Goal: Task Accomplishment & Management: Manage account settings

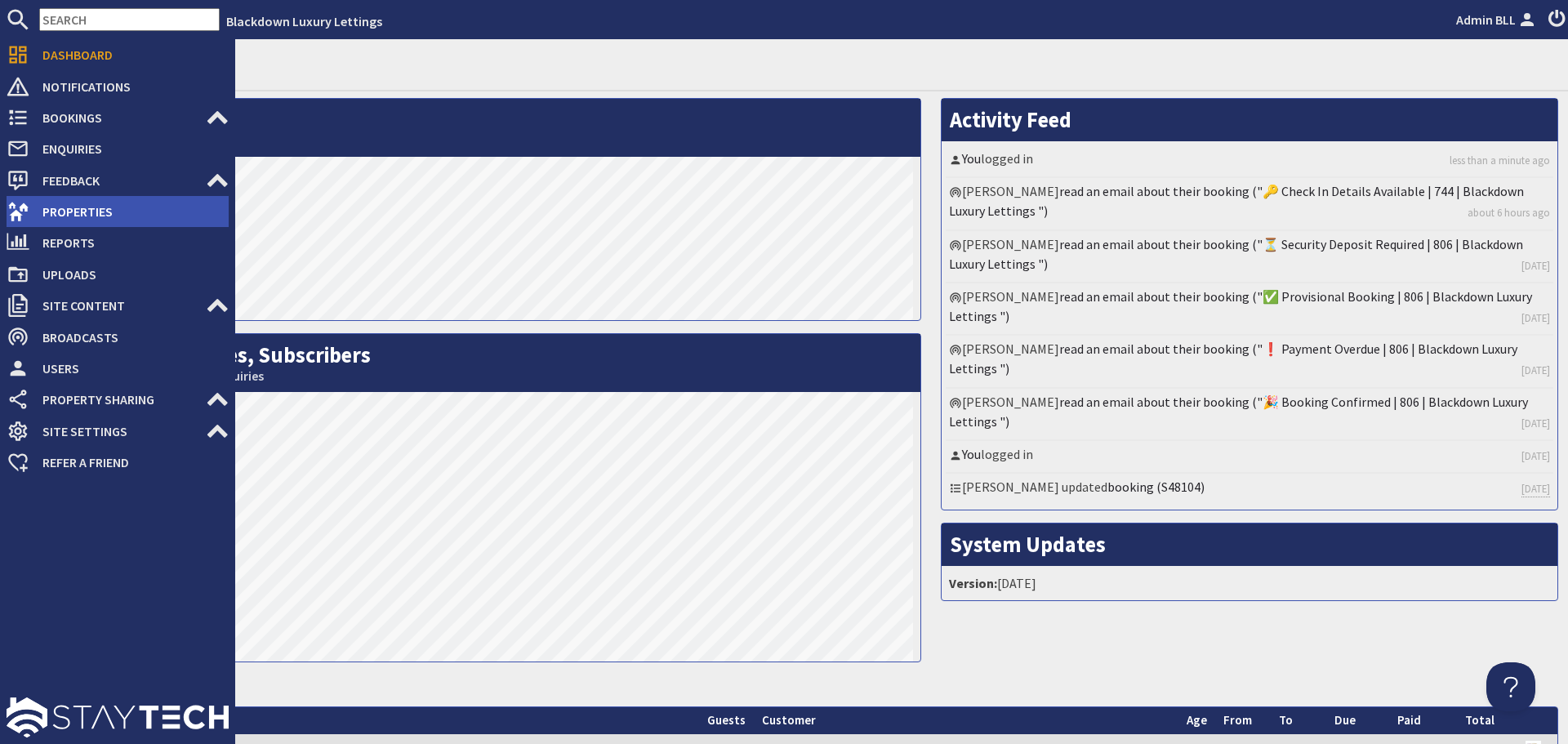
click at [93, 218] on span "Properties" at bounding box center [129, 211] width 199 height 26
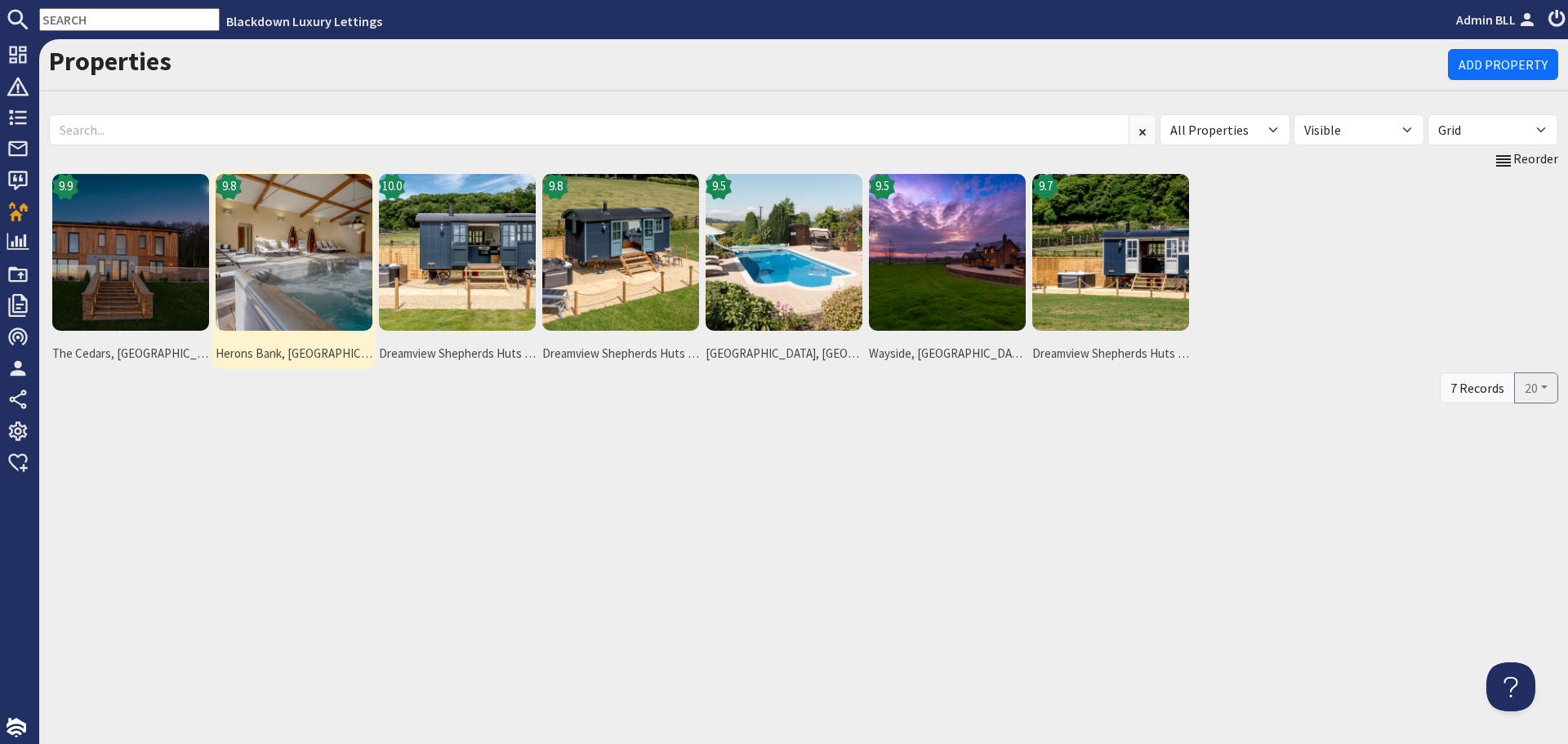
click at [278, 287] on img at bounding box center [294, 252] width 157 height 157
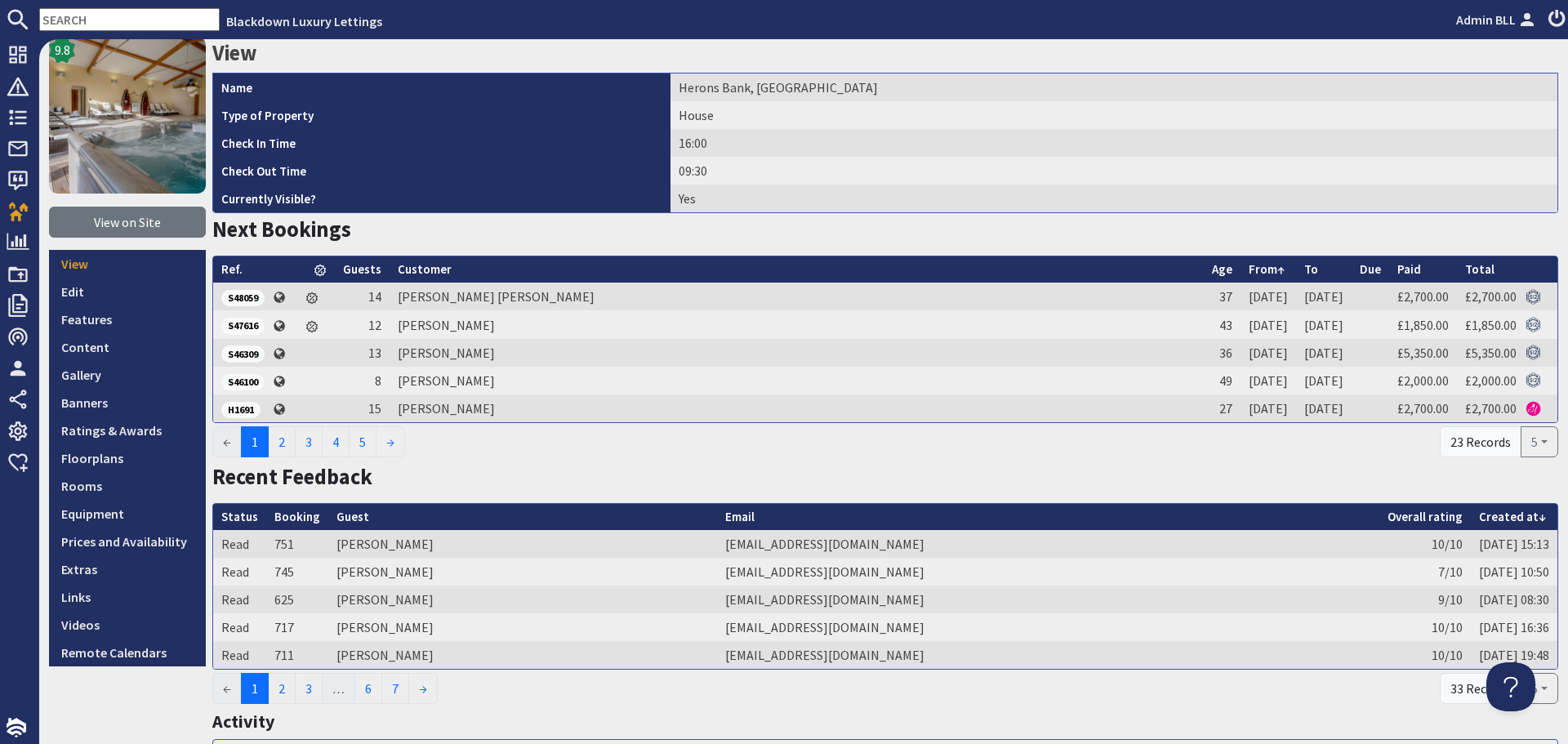
scroll to position [82, 0]
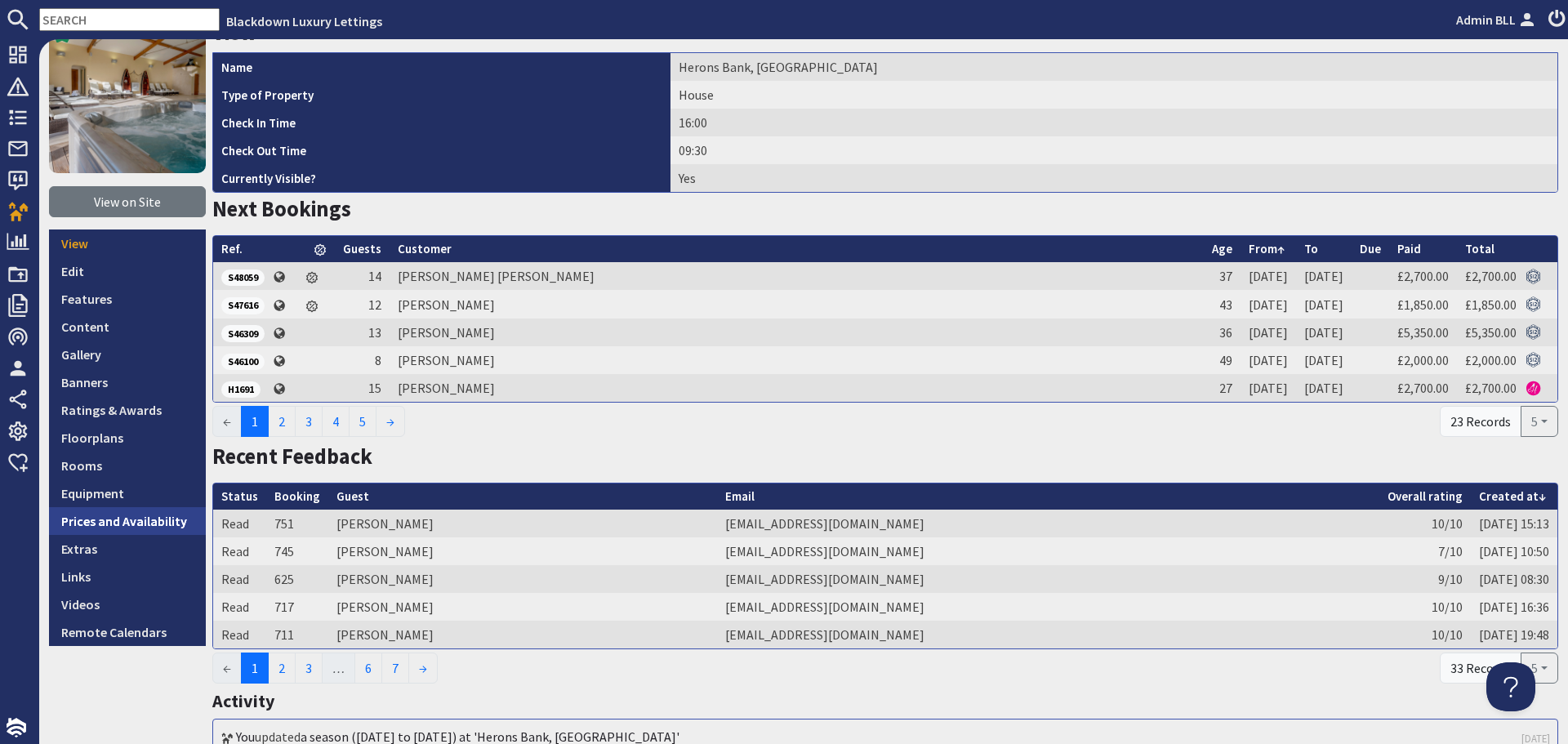
click at [180, 518] on link "Prices and Availability" at bounding box center [127, 521] width 157 height 28
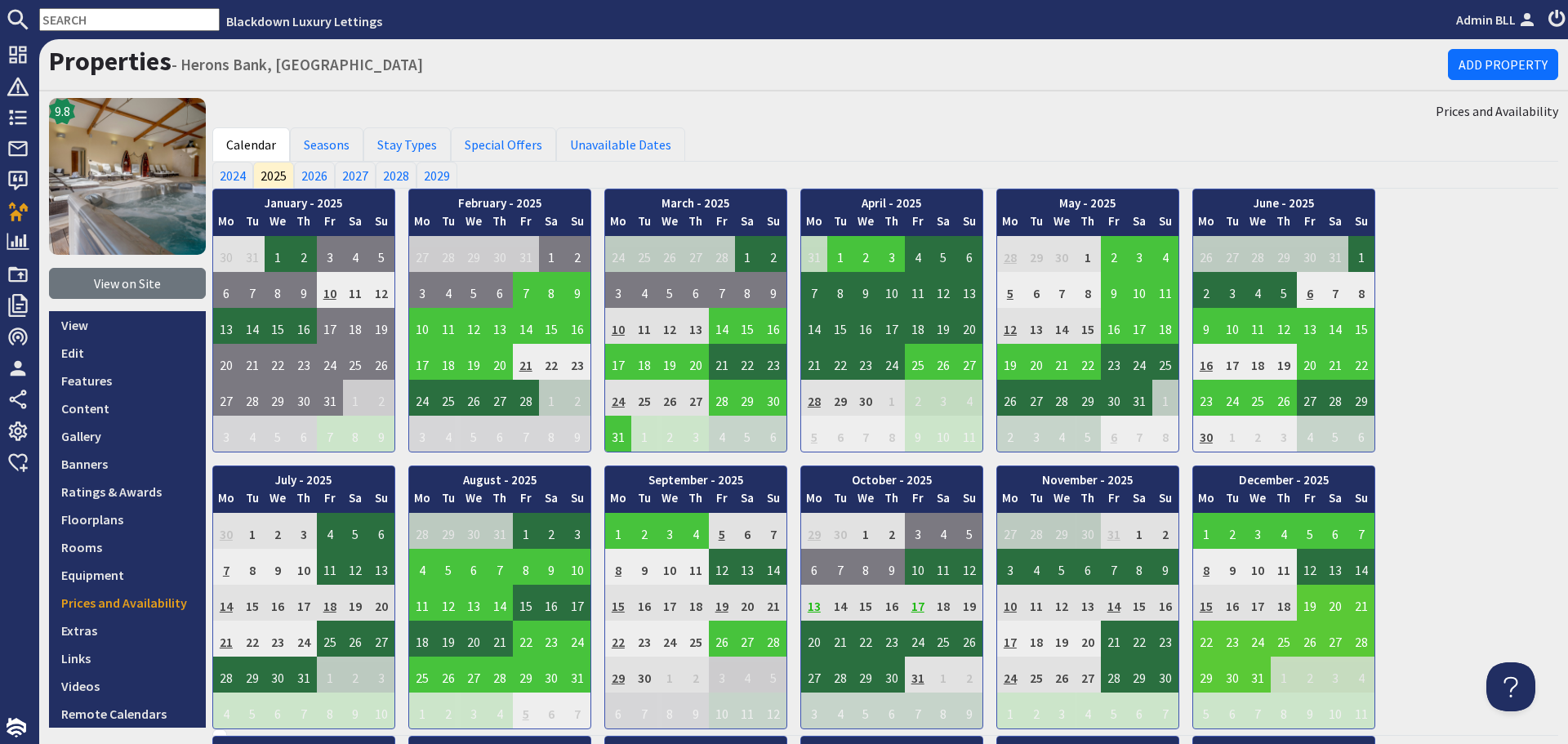
click at [1311, 608] on td "19" at bounding box center [1309, 603] width 26 height 36
click at [1294, 684] on link "View booking" at bounding box center [1314, 677] width 85 height 17
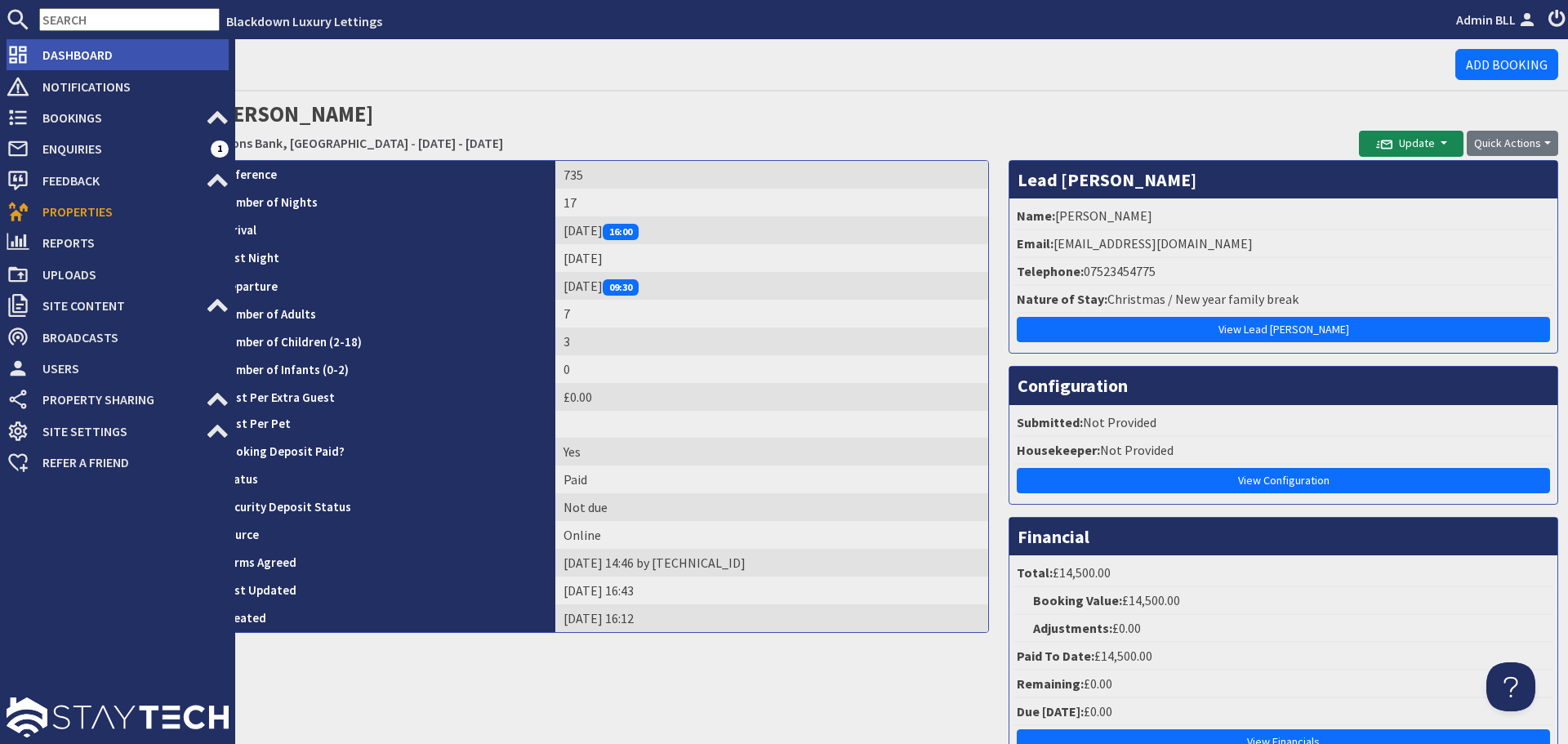
click at [72, 60] on span "Dashboard" at bounding box center [129, 54] width 199 height 26
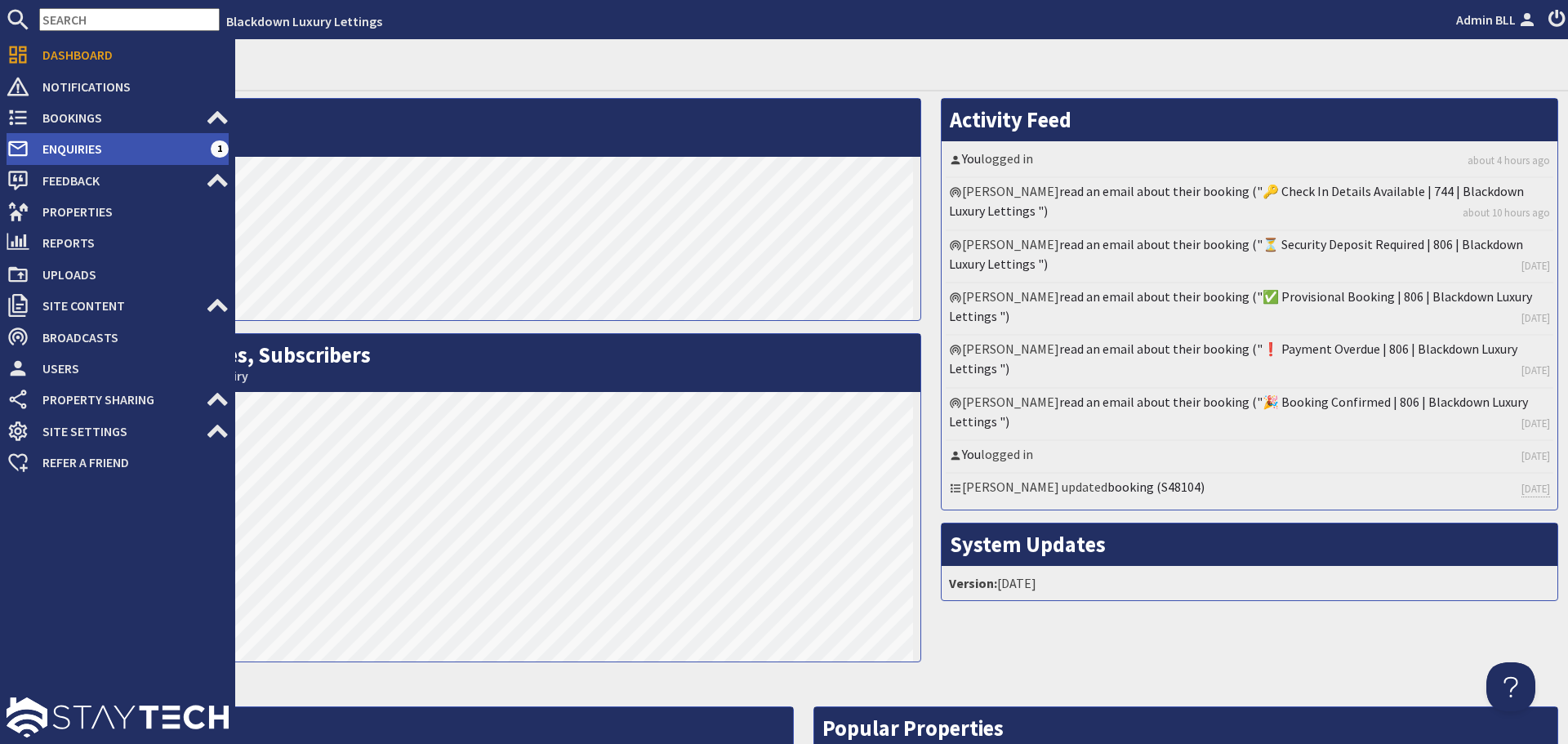
click at [85, 150] on span "Enquiries" at bounding box center [120, 148] width 181 height 26
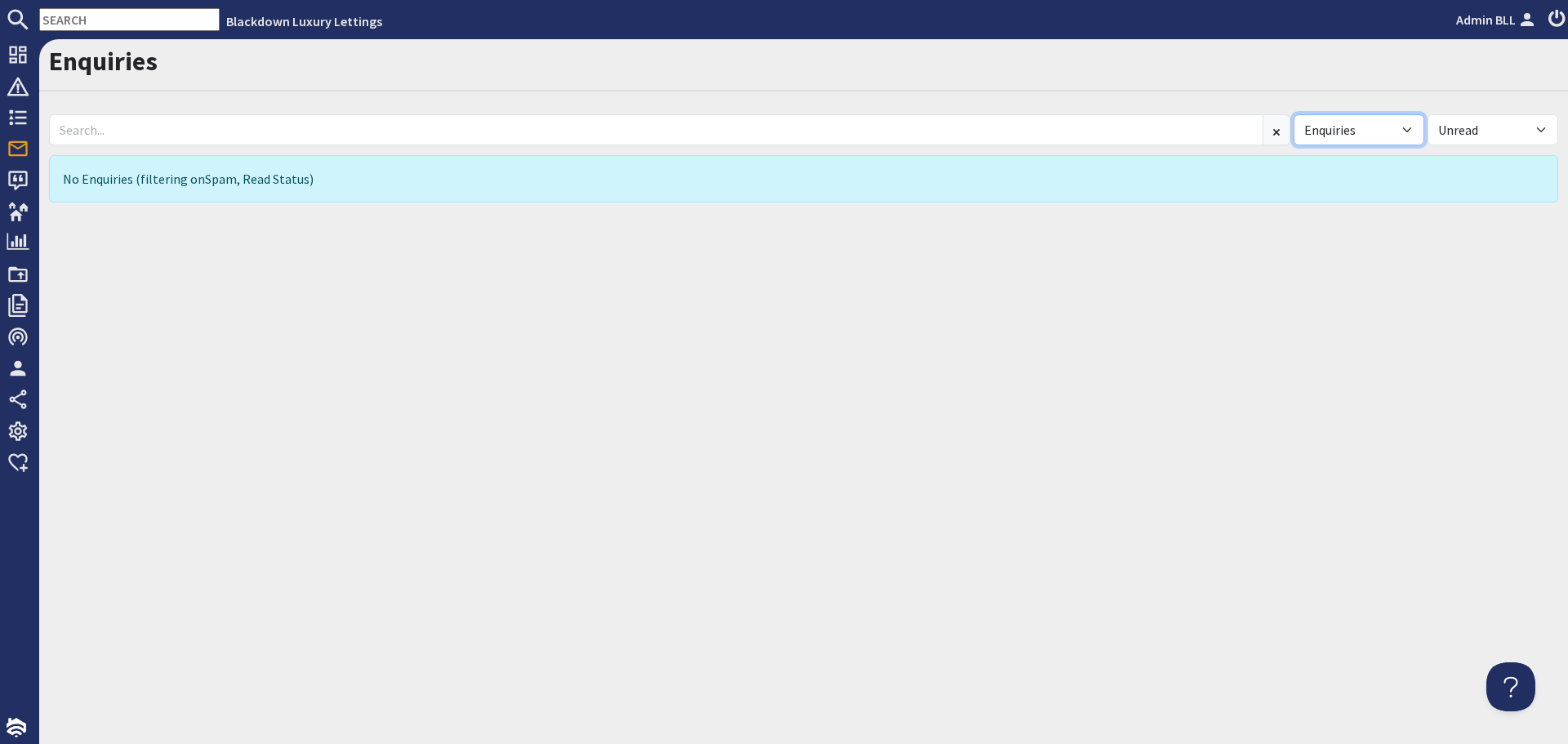
click at [1375, 130] on select "All Enquiries Spam" at bounding box center [1358, 130] width 130 height 31
select select
click at [1294, 114] on select "All Enquiries Spam" at bounding box center [1358, 130] width 130 height 31
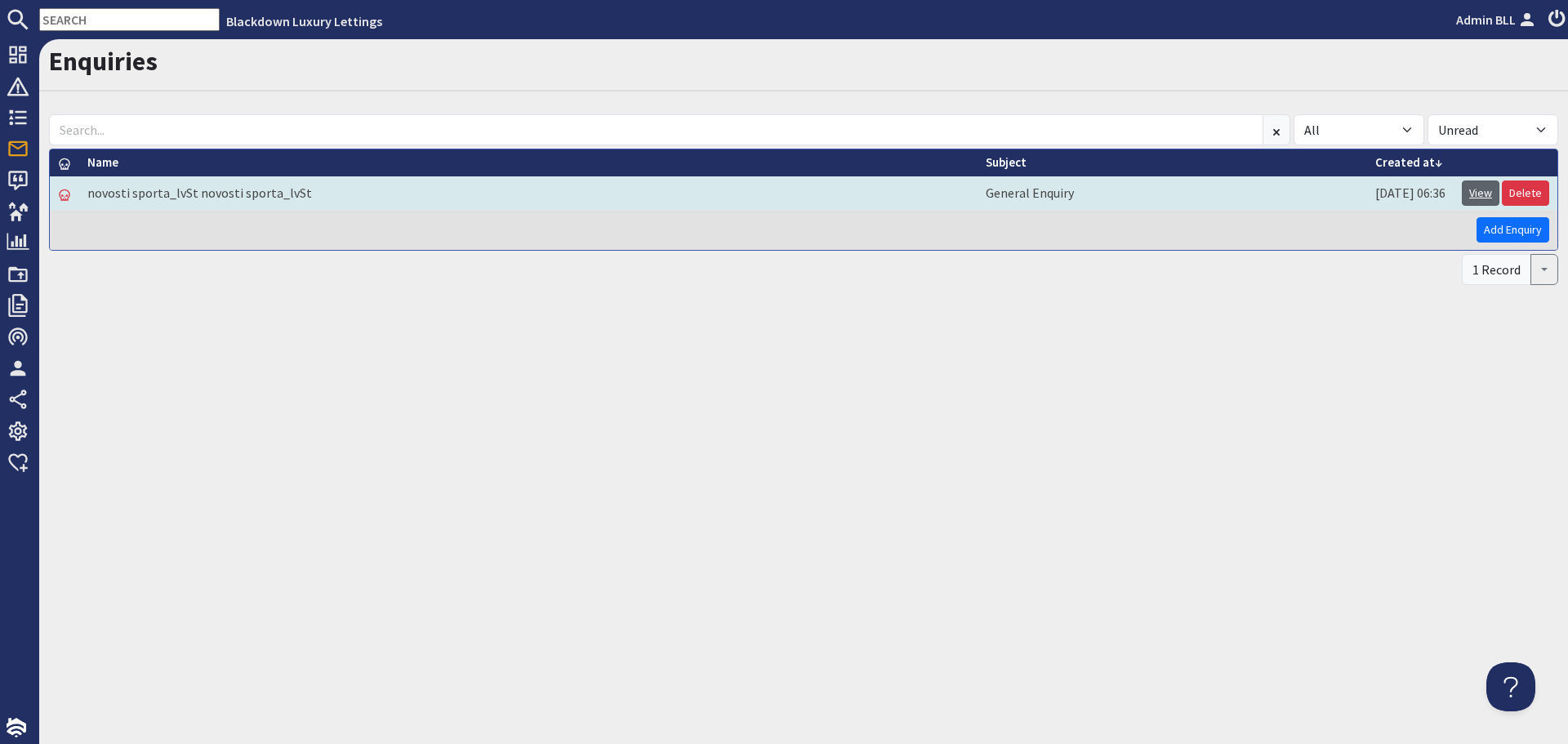
click at [1473, 194] on link "View" at bounding box center [1481, 193] width 38 height 25
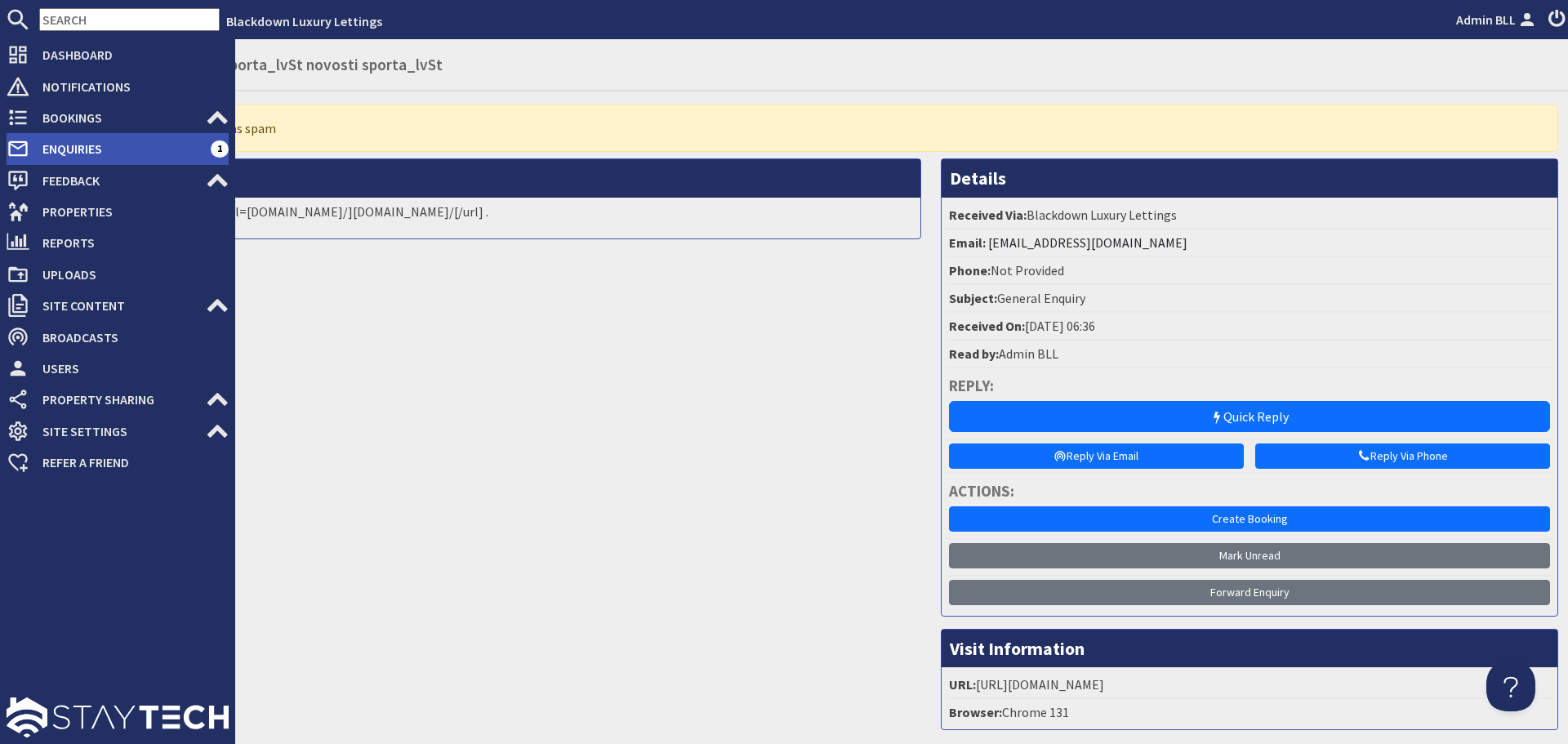
click at [41, 148] on span "Enquiries" at bounding box center [120, 148] width 181 height 26
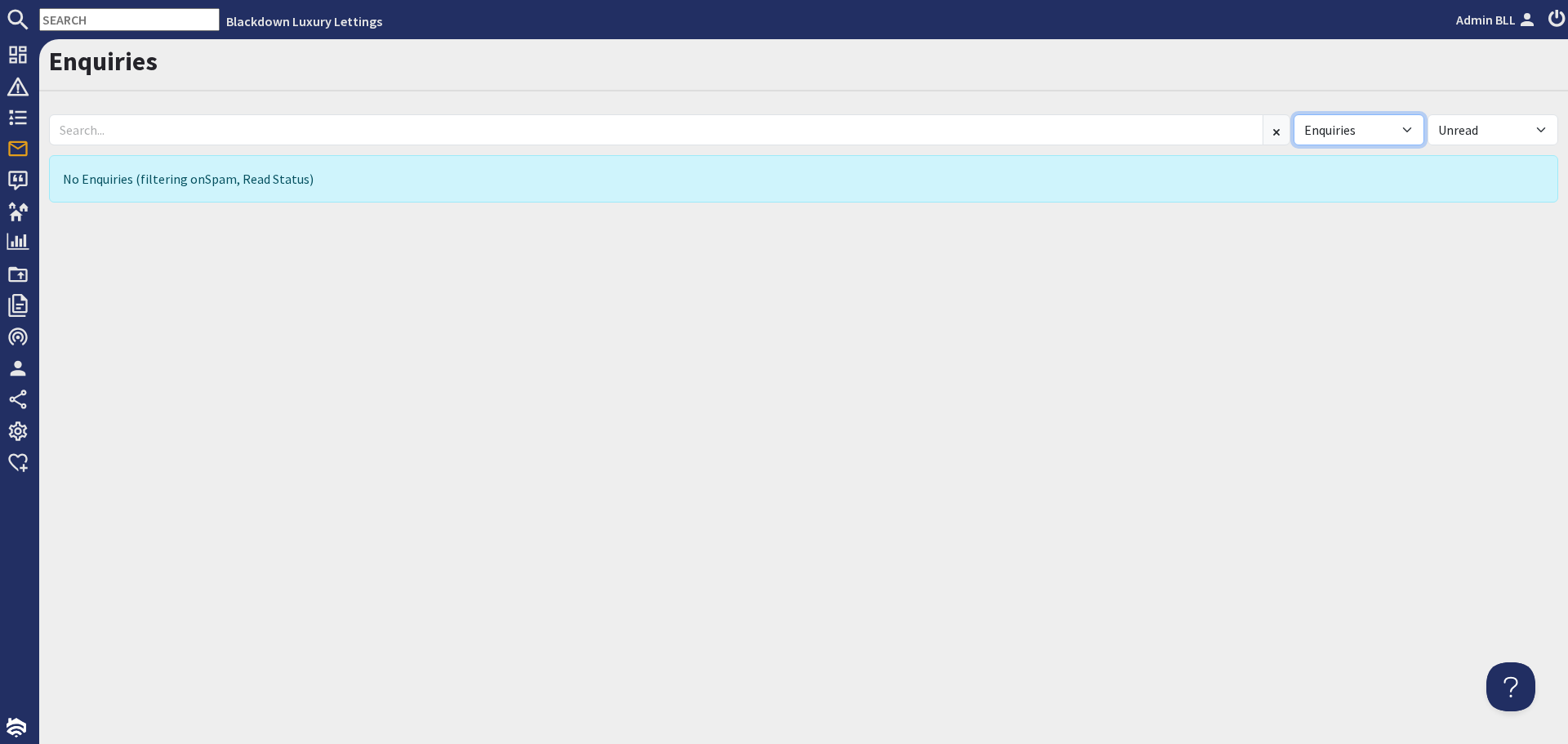
drag, startPoint x: 1363, startPoint y: 127, endPoint x: 1361, endPoint y: 143, distance: 16.1
click at [1363, 127] on select "All Enquiries Spam" at bounding box center [1358, 130] width 130 height 31
click at [1294, 114] on select "All Enquiries Spam" at bounding box center [1358, 130] width 130 height 31
click at [1375, 135] on select "All Enquiries Spam" at bounding box center [1358, 130] width 130 height 31
select select "spam"
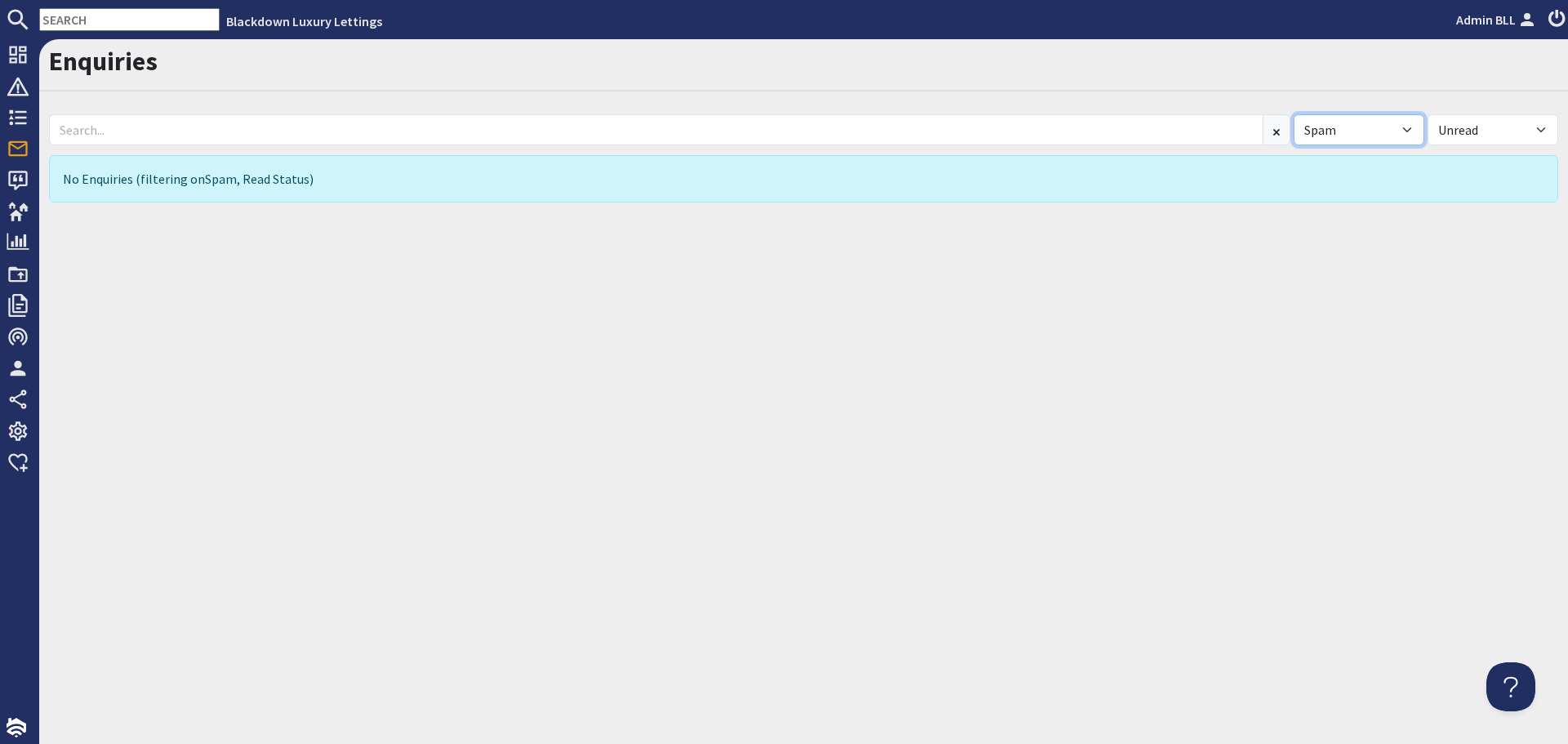
click at [1294, 114] on select "All Enquiries Spam" at bounding box center [1358, 130] width 130 height 31
click at [1370, 141] on select "All Enquiries Spam" at bounding box center [1358, 130] width 130 height 31
select select
click at [1294, 114] on select "All Enquiries Spam" at bounding box center [1358, 130] width 130 height 31
click at [1178, 261] on div "Enquiries All Enquiries Spam All Read Unread No Enquiries (filtering on Spam , …" at bounding box center [803, 391] width 1528 height 704
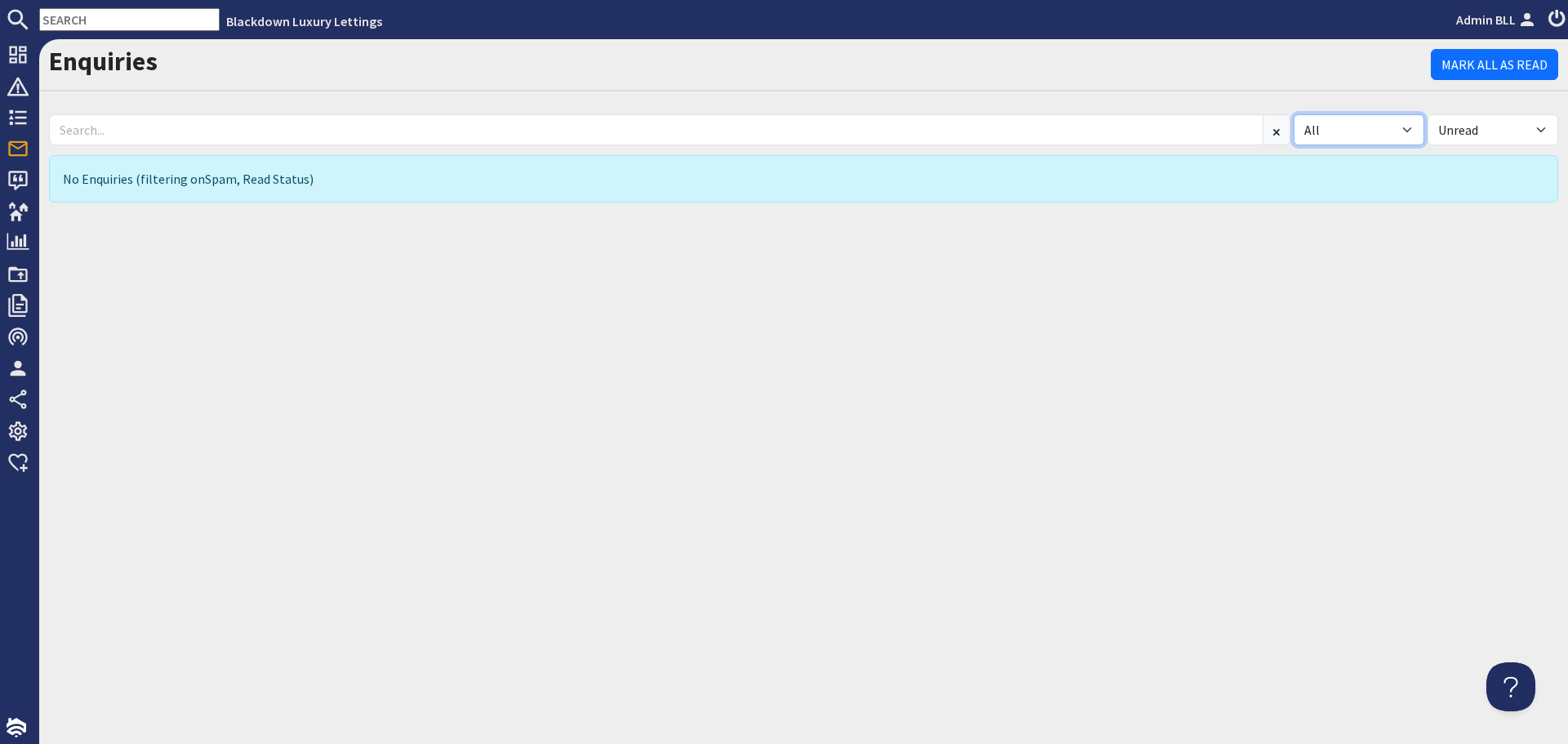
click at [1330, 137] on select "All Enquiries Spam" at bounding box center [1358, 130] width 130 height 31
select select "spam"
click at [1294, 114] on select "All Enquiries Spam" at bounding box center [1358, 130] width 130 height 31
click at [1454, 128] on select "All Read Unread" at bounding box center [1492, 130] width 130 height 31
select select
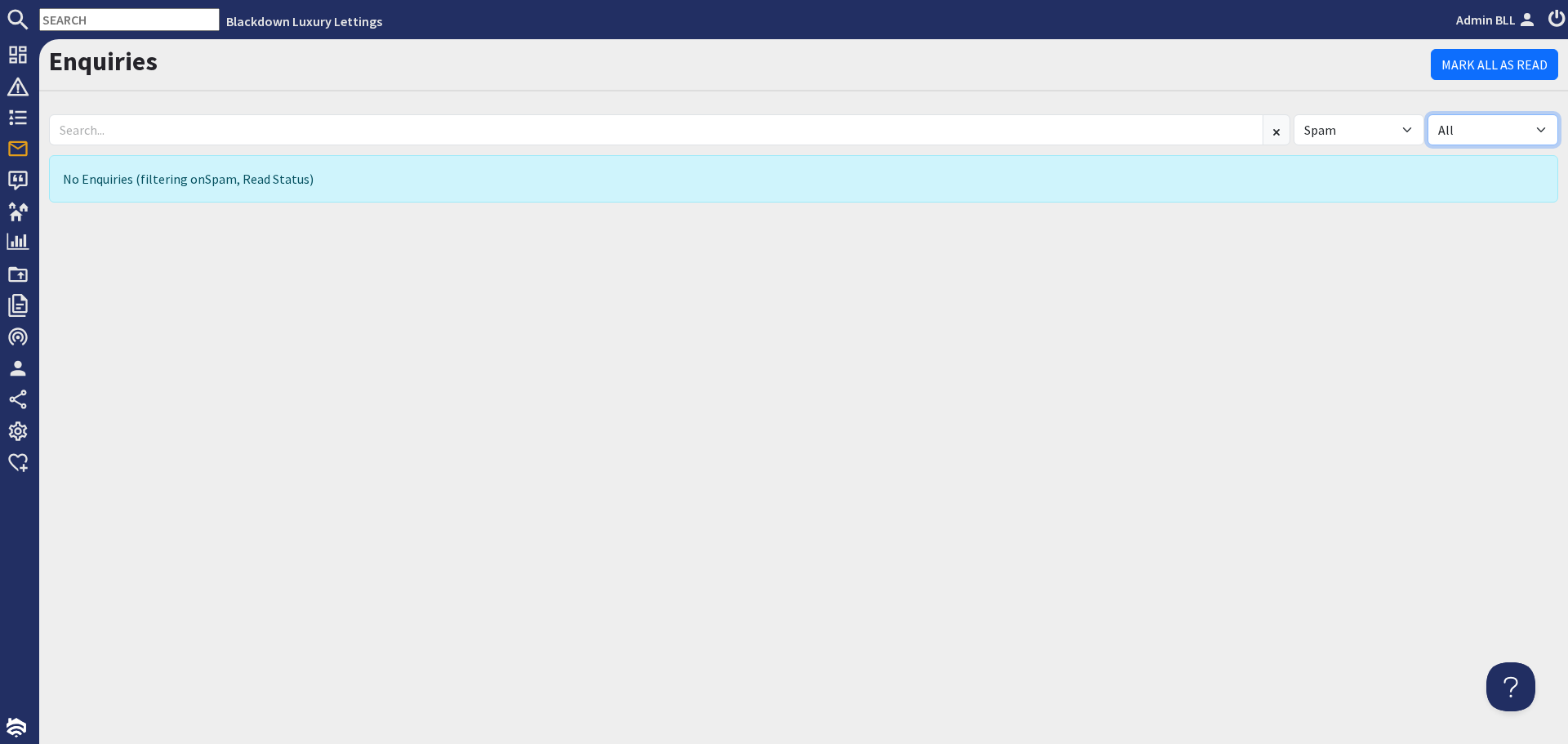
click at [1428, 114] on select "All Read Unread" at bounding box center [1492, 130] width 130 height 31
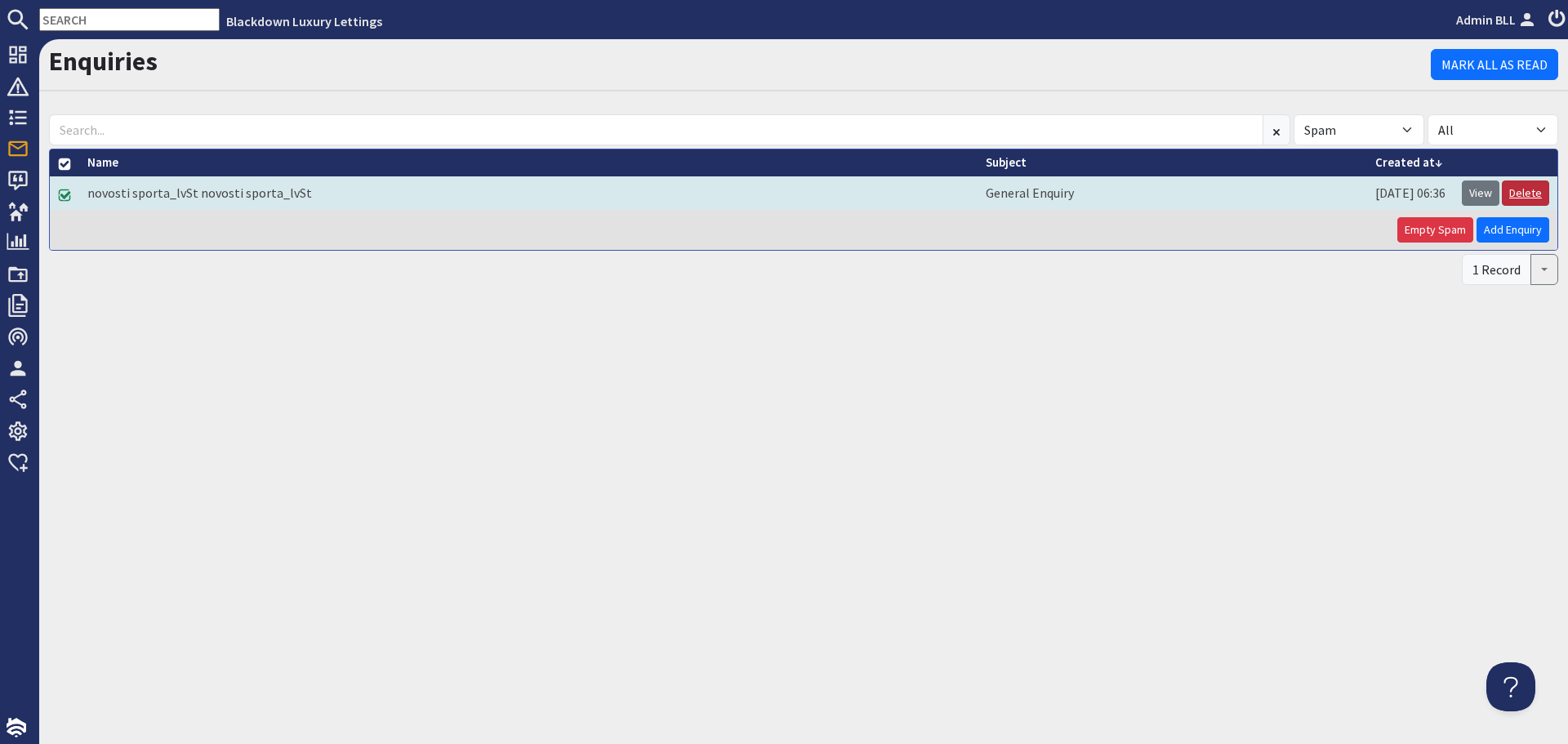
click at [1542, 195] on link "Delete" at bounding box center [1525, 193] width 48 height 25
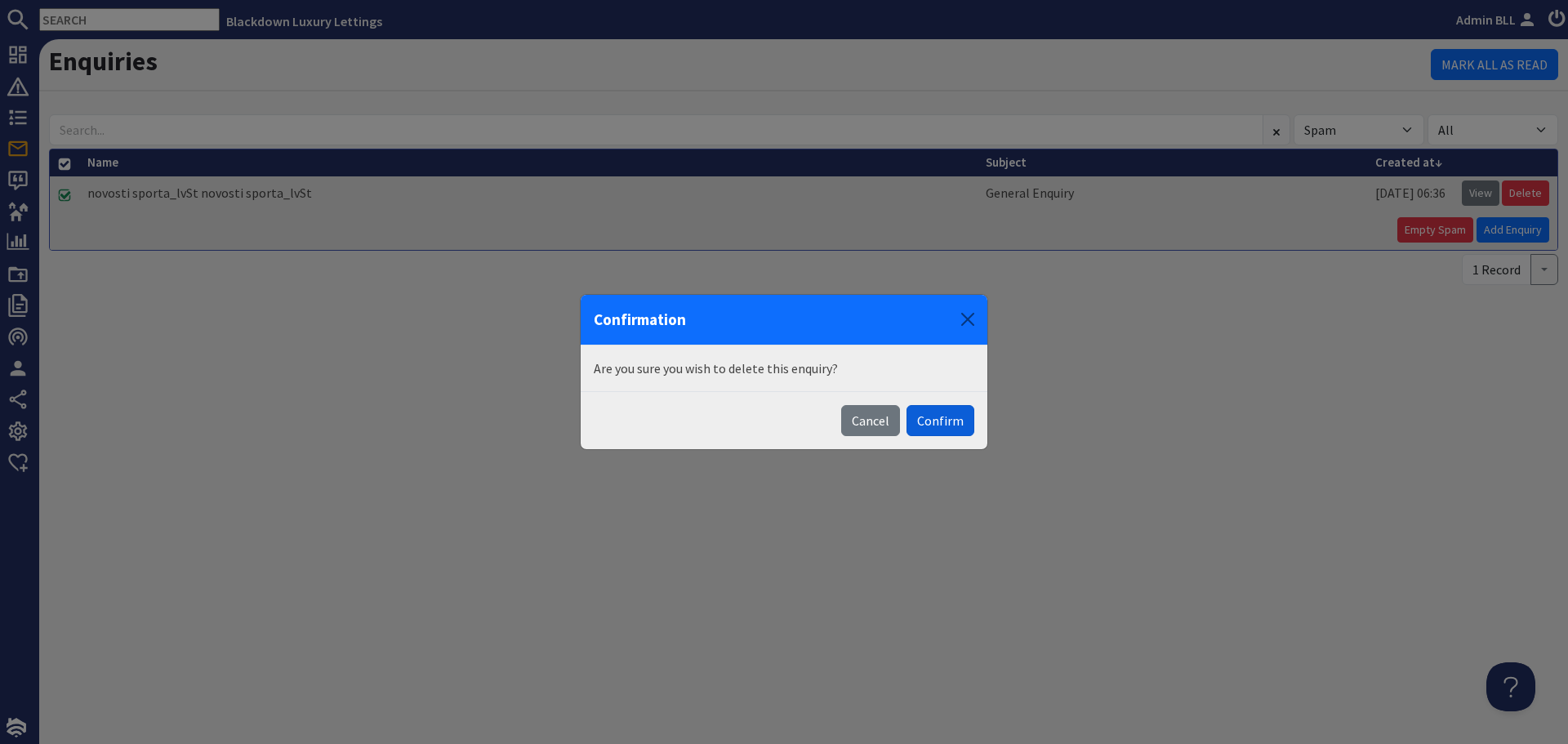
click at [929, 429] on button "Confirm" at bounding box center [939, 420] width 67 height 31
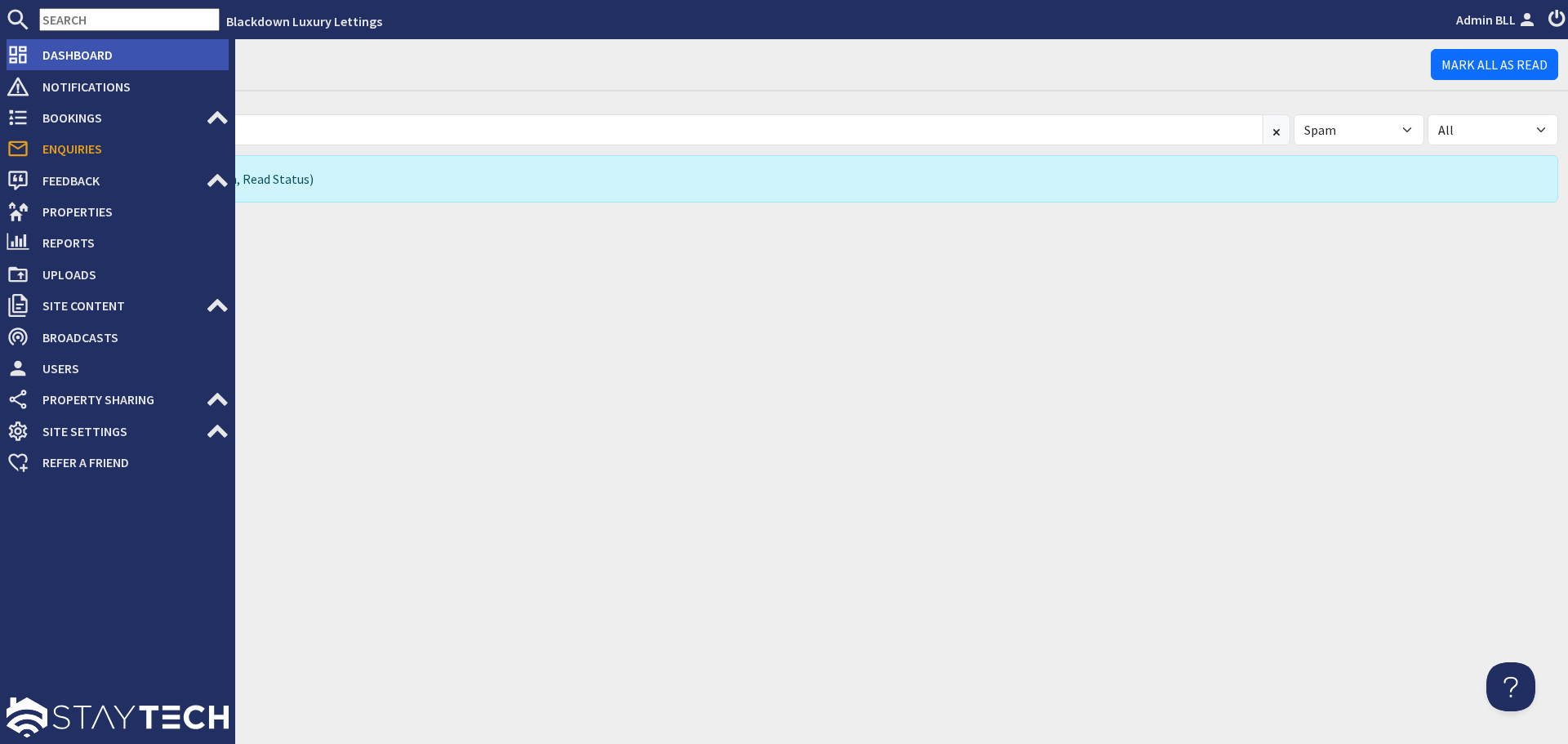
click at [53, 49] on span "Dashboard" at bounding box center [129, 54] width 199 height 26
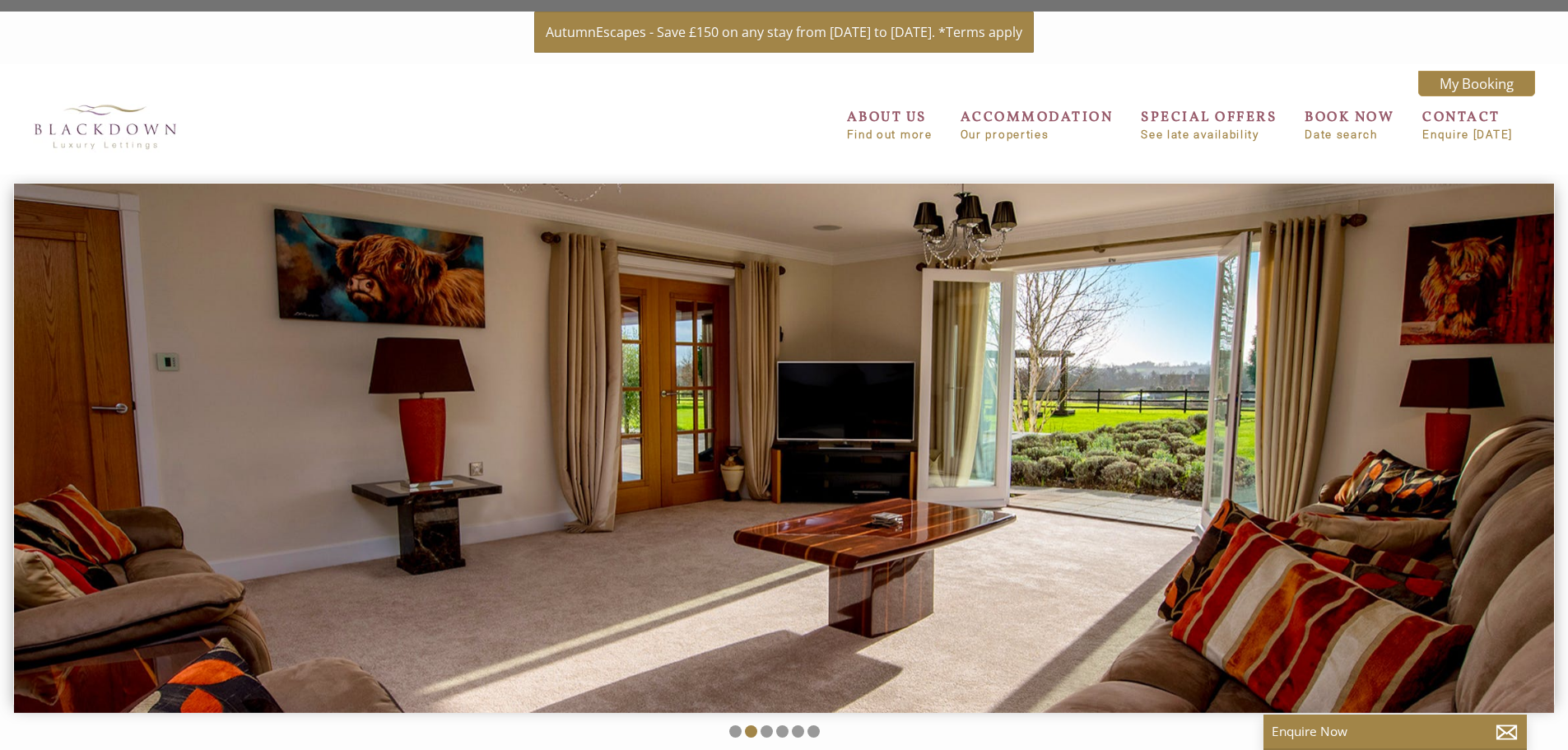
scroll to position [576, 0]
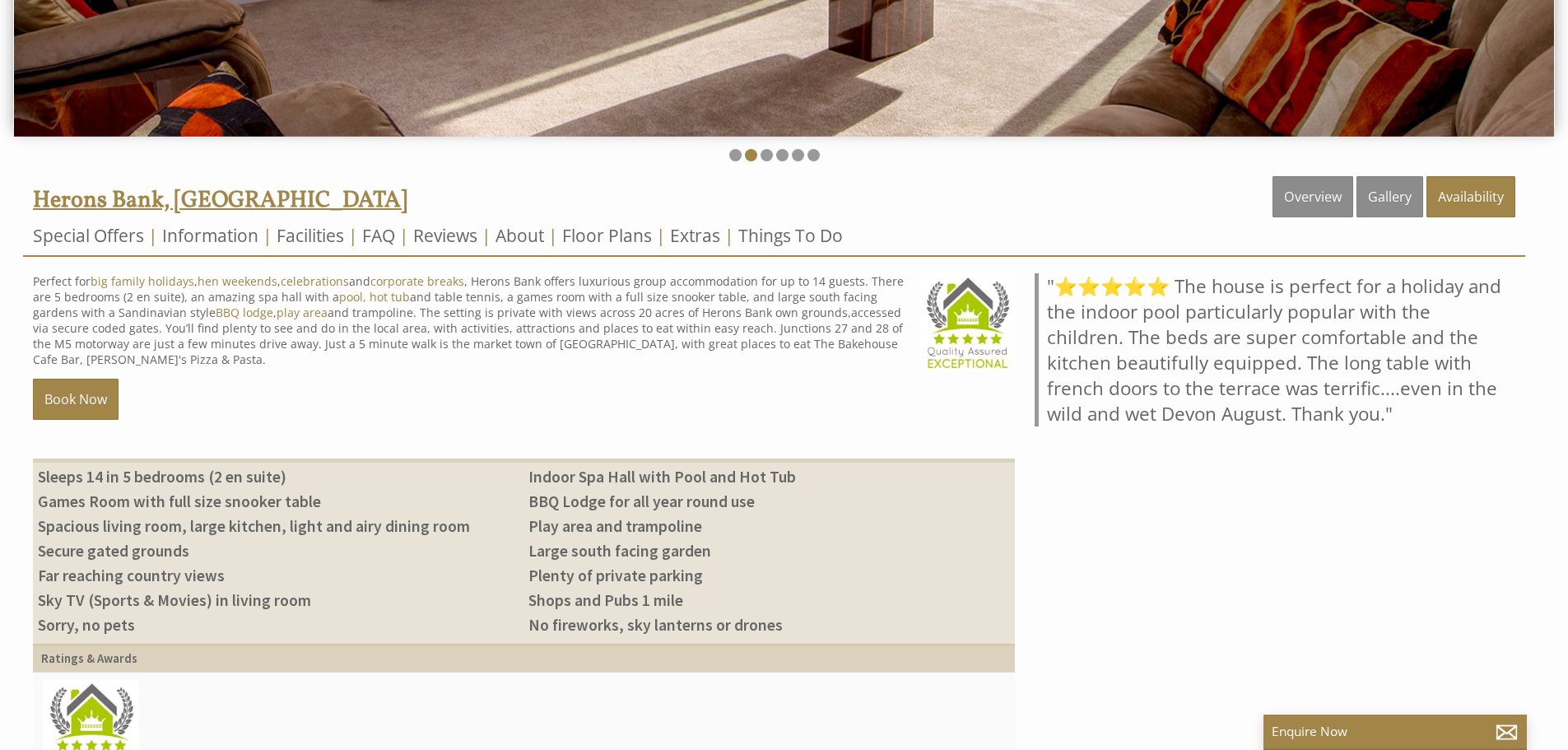
click at [68, 204] on span "Herons Bank, [GEOGRAPHIC_DATA]" at bounding box center [219, 200] width 375 height 32
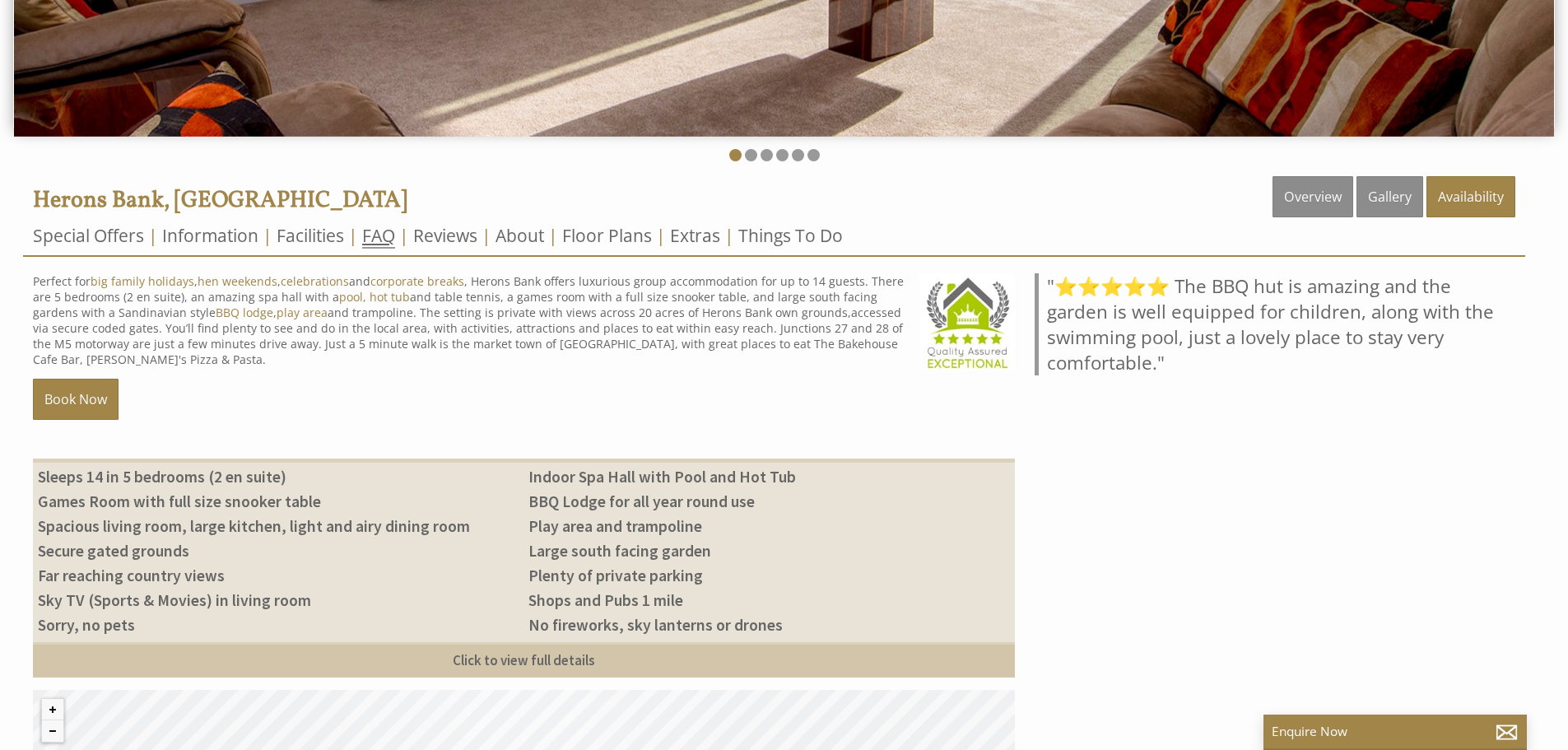
click at [378, 235] on link "FAQ" at bounding box center [378, 236] width 33 height 24
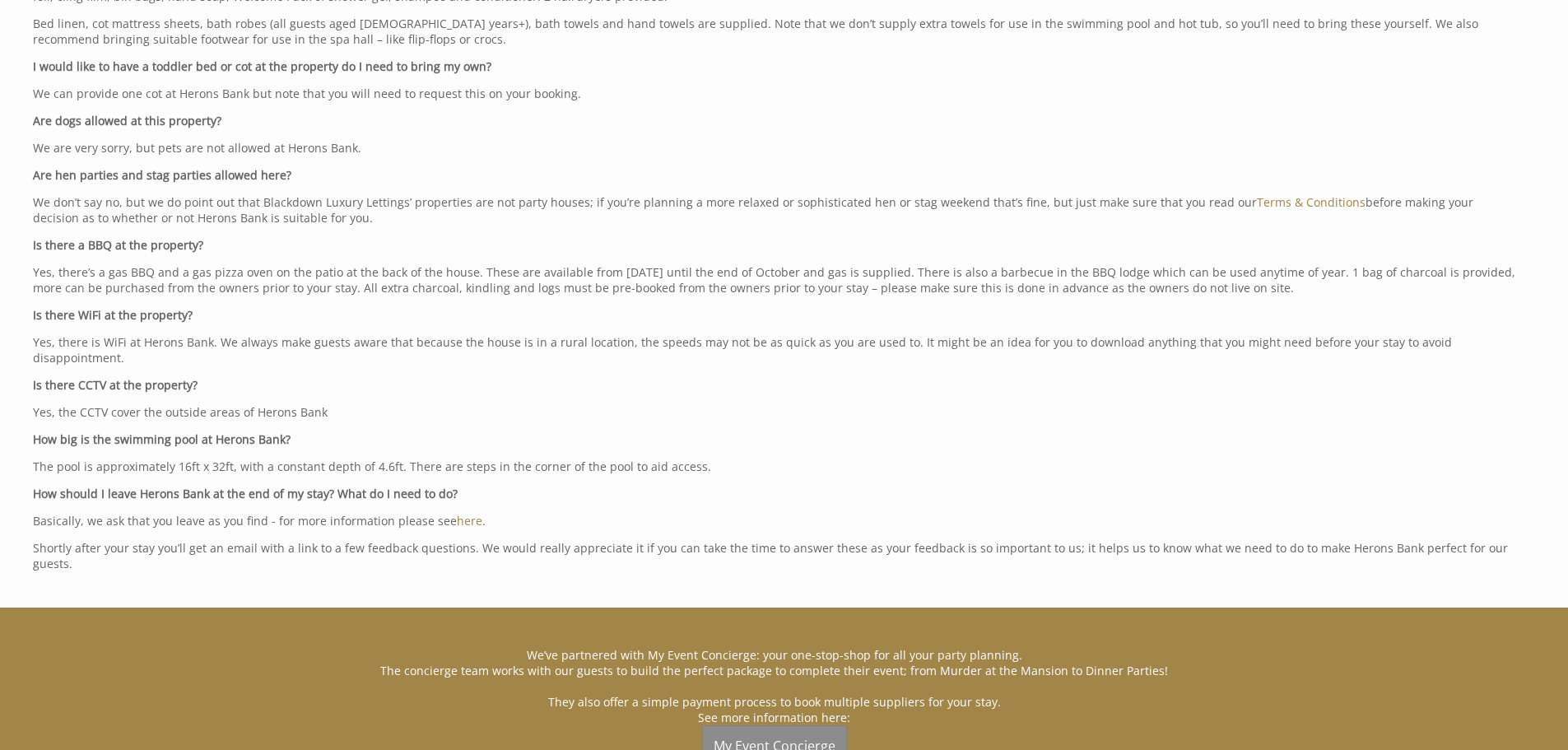
scroll to position [1563, 0]
